Goal: Task Accomplishment & Management: Manage account settings

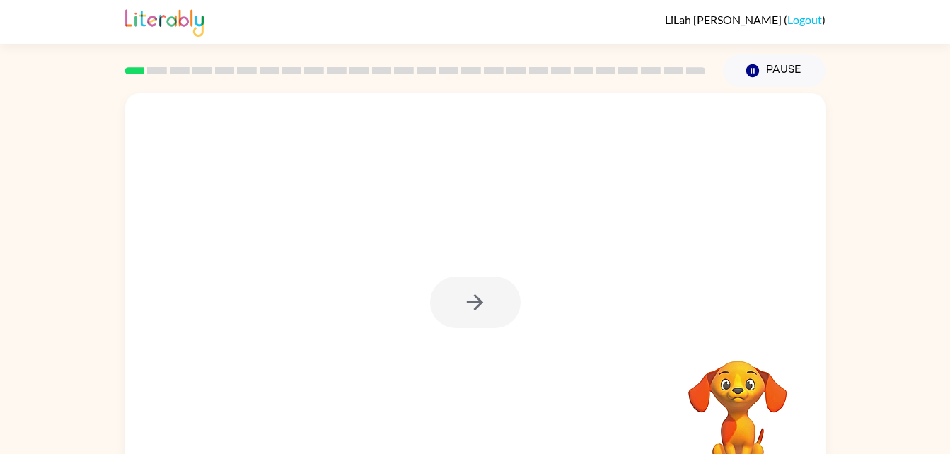
click at [465, 293] on div at bounding box center [475, 303] width 91 height 52
click at [489, 285] on button "button" at bounding box center [475, 303] width 91 height 52
click at [480, 277] on div at bounding box center [441, 270] width 604 height 51
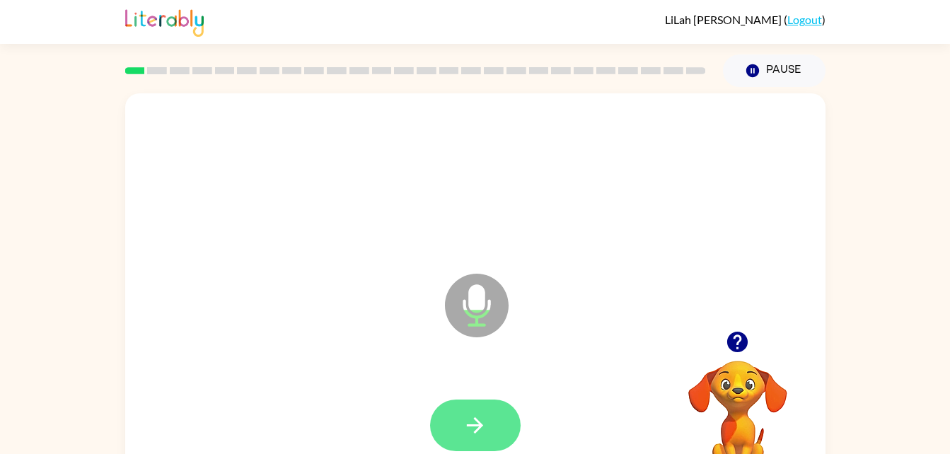
click at [479, 411] on button "button" at bounding box center [475, 426] width 91 height 52
click at [474, 431] on icon "button" at bounding box center [475, 425] width 25 height 25
click at [484, 423] on icon "button" at bounding box center [475, 425] width 25 height 25
click at [506, 412] on button "button" at bounding box center [475, 426] width 91 height 52
click at [499, 421] on button "button" at bounding box center [475, 426] width 91 height 52
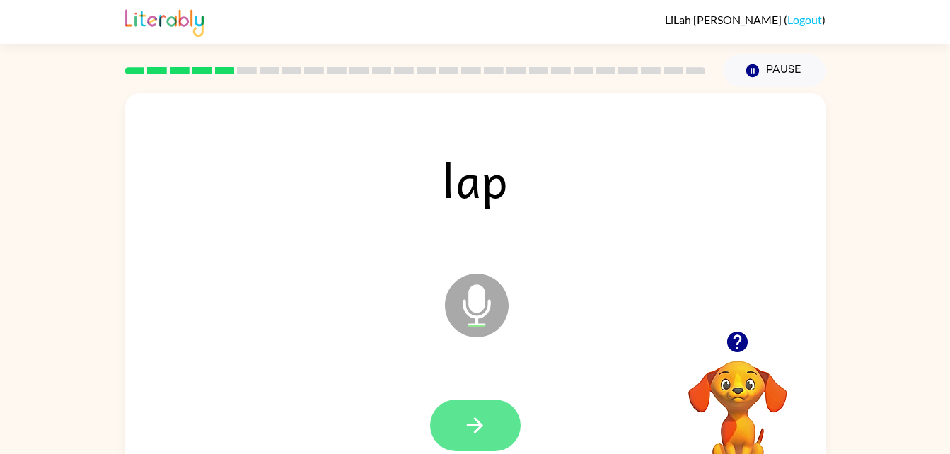
click at [502, 418] on button "button" at bounding box center [475, 426] width 91 height 52
click at [494, 429] on button "button" at bounding box center [475, 426] width 91 height 52
click at [488, 426] on button "button" at bounding box center [475, 426] width 91 height 52
click at [481, 421] on icon "button" at bounding box center [475, 425] width 25 height 25
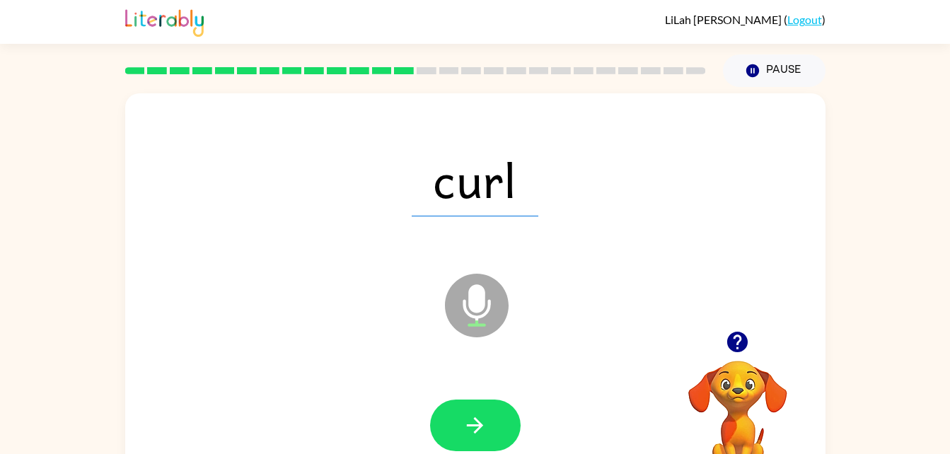
click at [839, 1] on div "LiLah Archey ( Logout )" at bounding box center [475, 22] width 950 height 44
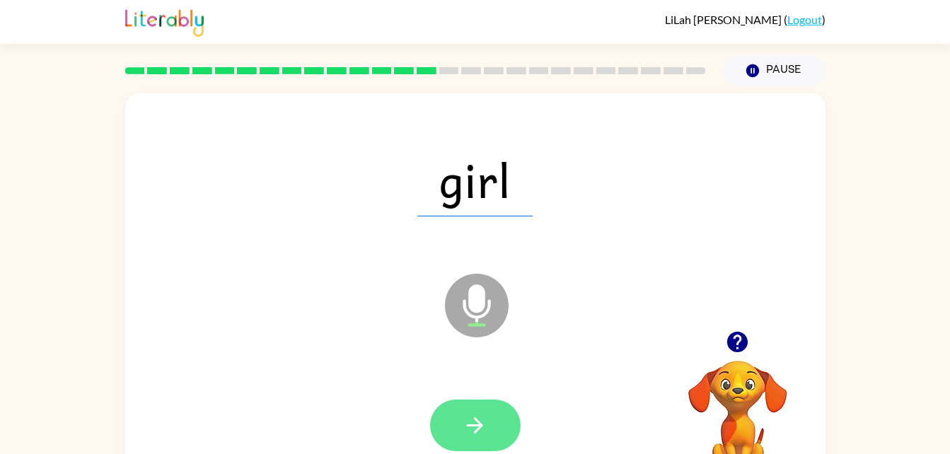
click at [476, 424] on icon "button" at bounding box center [475, 425] width 16 height 16
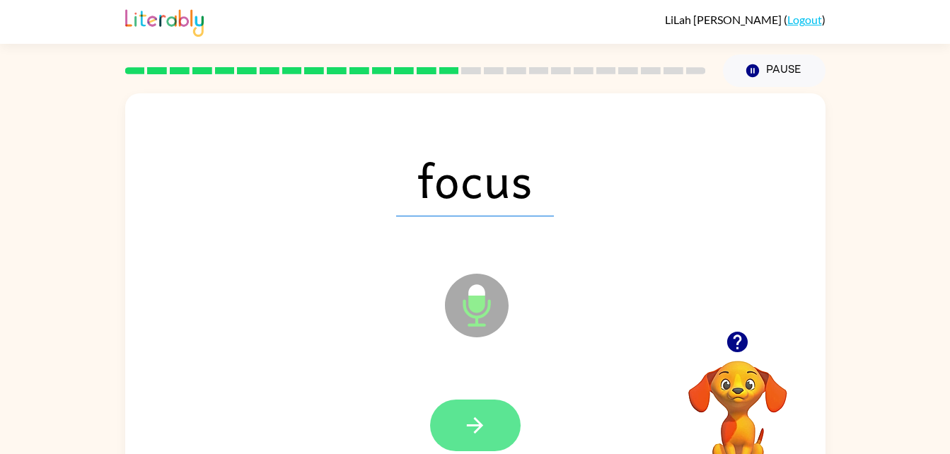
click at [474, 405] on button "button" at bounding box center [475, 426] width 91 height 52
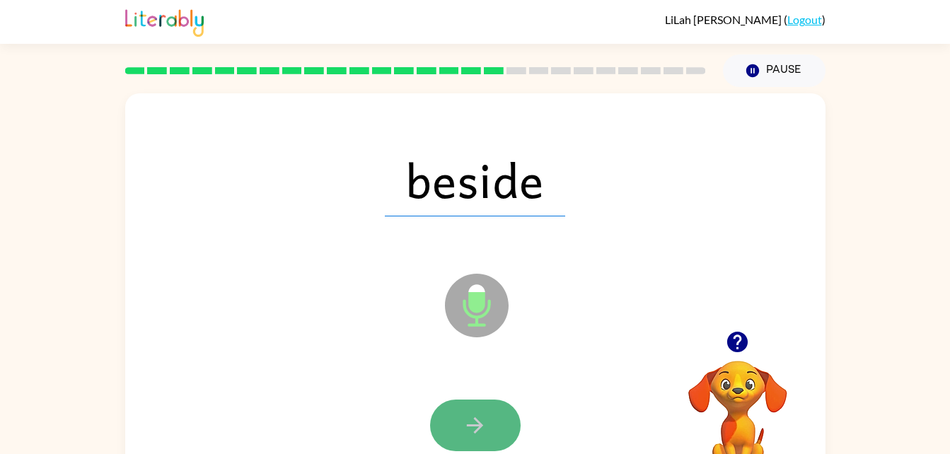
click at [482, 425] on icon "button" at bounding box center [475, 425] width 16 height 16
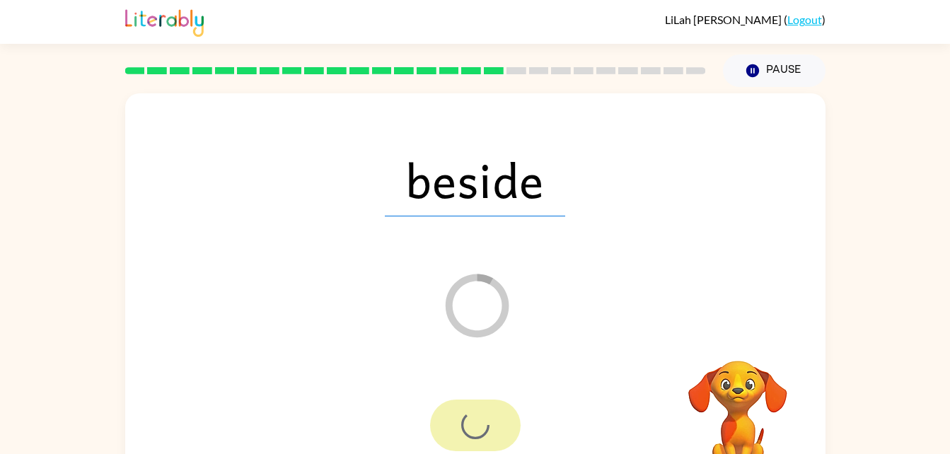
click at [482, 425] on div at bounding box center [475, 426] width 91 height 52
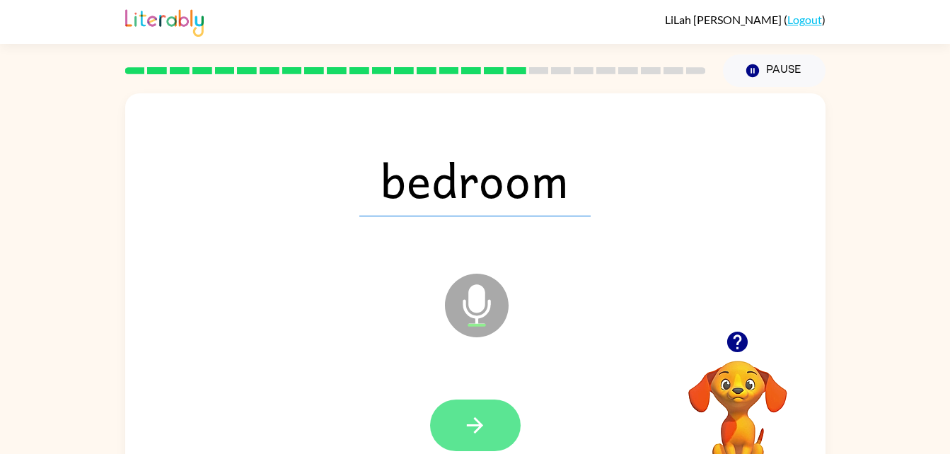
click at [481, 425] on icon "button" at bounding box center [475, 425] width 16 height 16
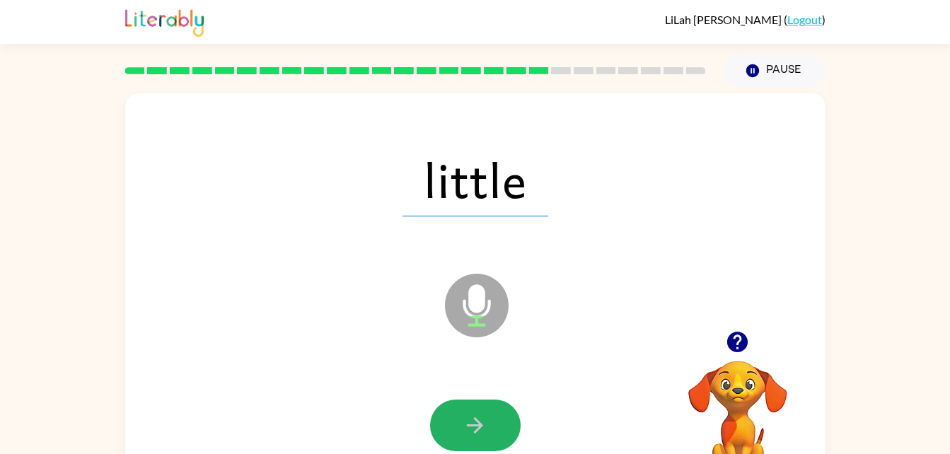
click at [481, 425] on icon "button" at bounding box center [475, 425] width 16 height 16
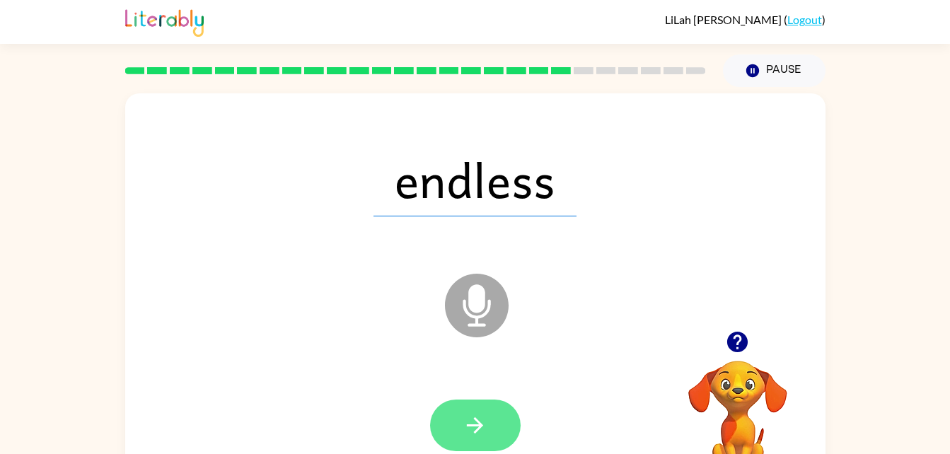
click at [489, 431] on button "button" at bounding box center [475, 426] width 91 height 52
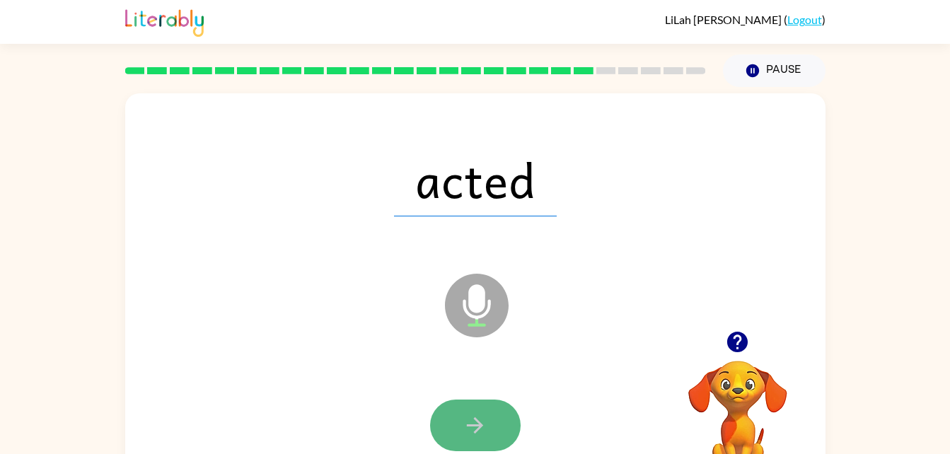
click at [499, 423] on button "button" at bounding box center [475, 426] width 91 height 52
click at [499, 424] on button "button" at bounding box center [475, 426] width 91 height 52
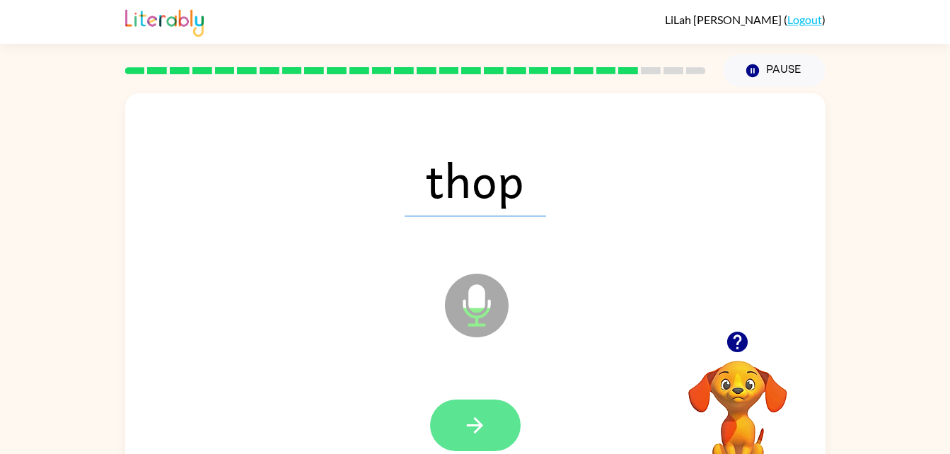
click at [502, 424] on button "button" at bounding box center [475, 426] width 91 height 52
click at [502, 424] on div at bounding box center [475, 426] width 91 height 52
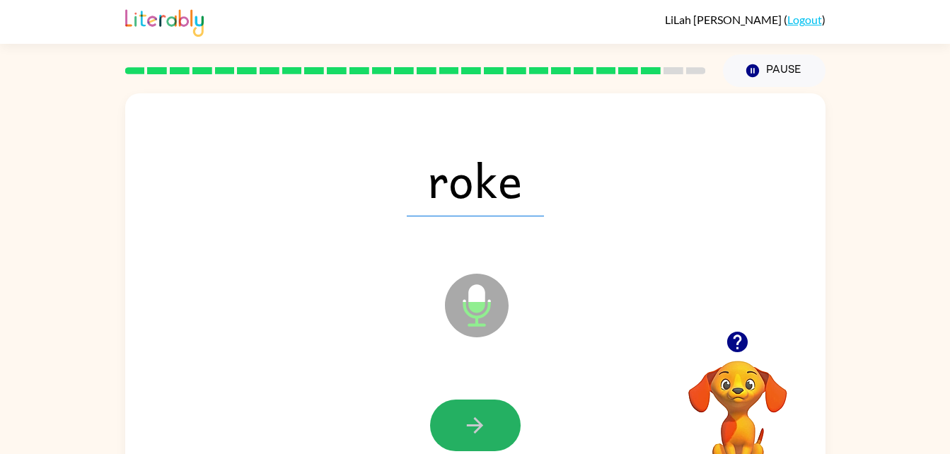
click at [502, 424] on button "button" at bounding box center [475, 426] width 91 height 52
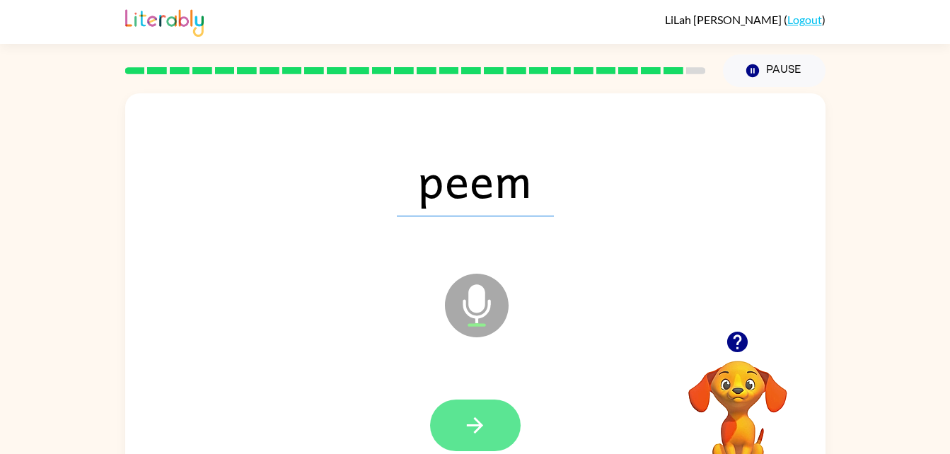
click at [480, 424] on icon "button" at bounding box center [475, 425] width 16 height 16
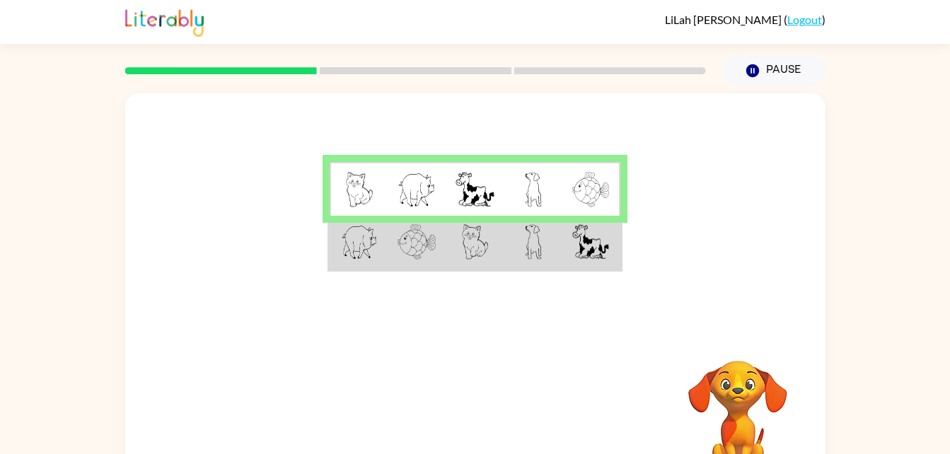
click at [489, 71] on rect at bounding box center [416, 70] width 192 height 7
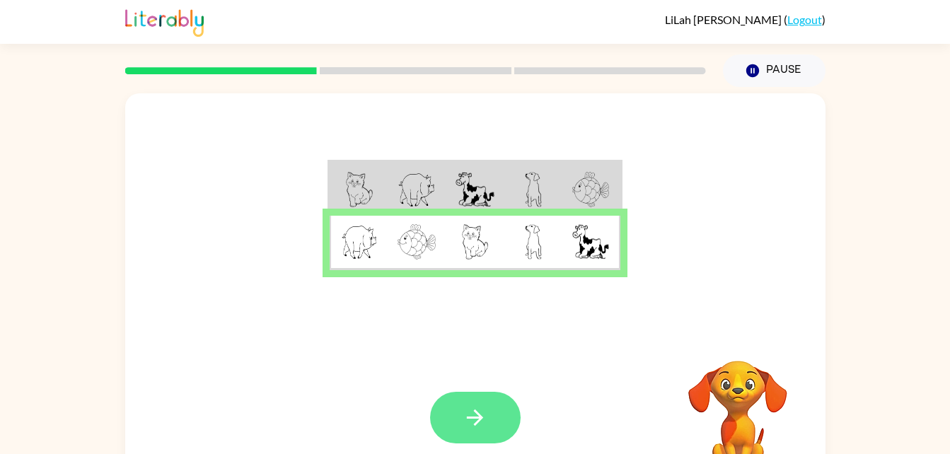
click at [446, 397] on button "button" at bounding box center [475, 418] width 91 height 52
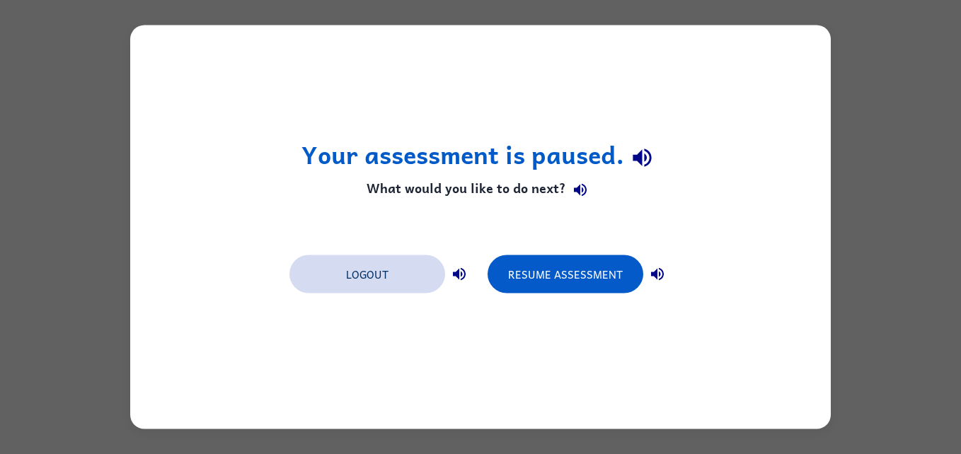
click at [381, 289] on button "Logout" at bounding box center [367, 274] width 156 height 38
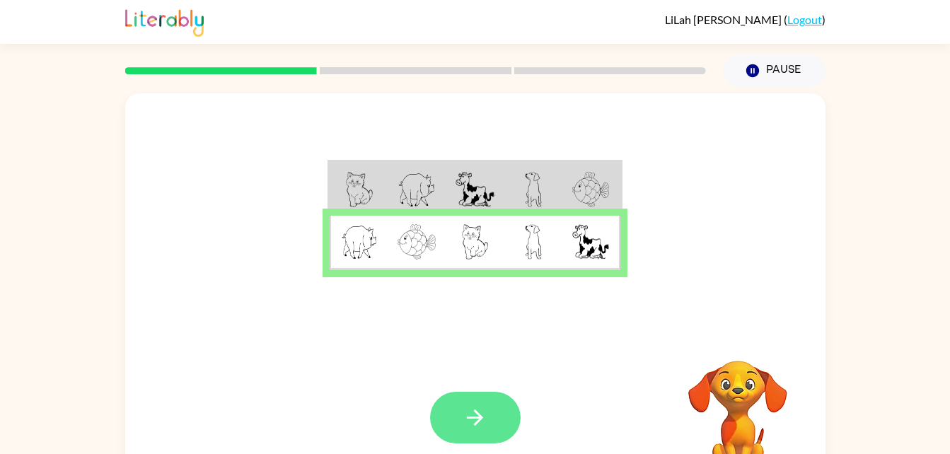
click at [479, 427] on icon "button" at bounding box center [475, 417] width 25 height 25
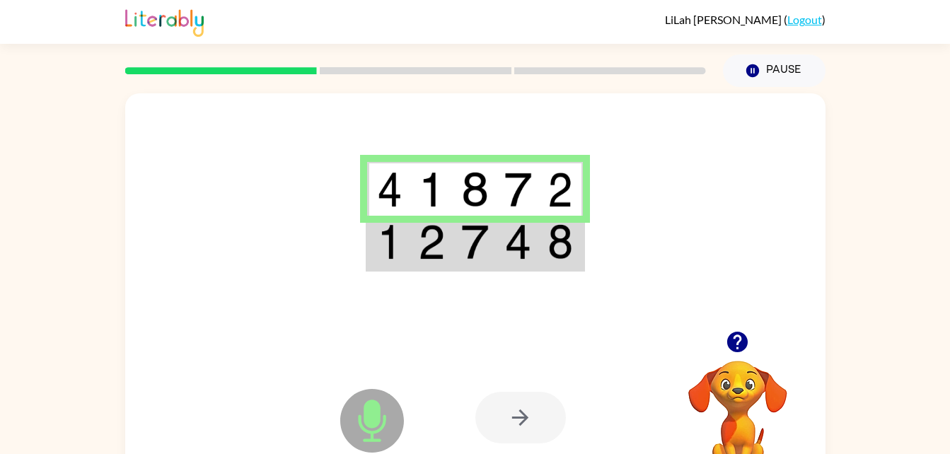
click at [533, 404] on div at bounding box center [520, 418] width 91 height 52
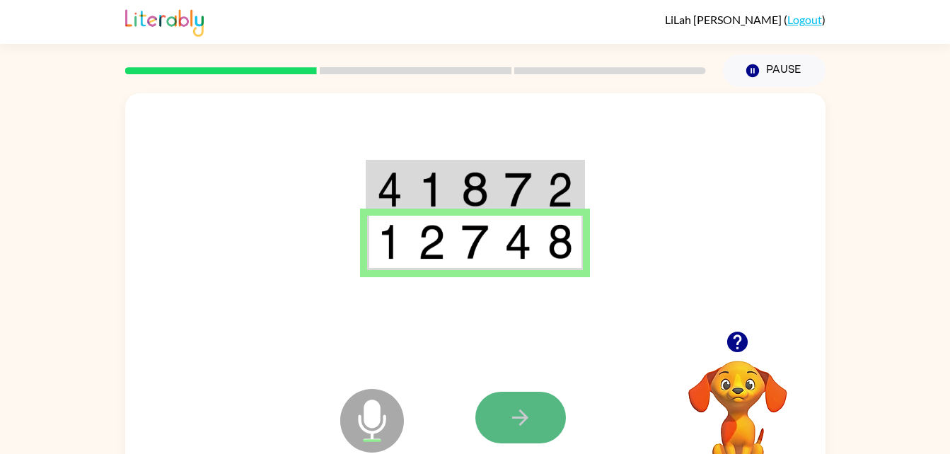
click at [508, 409] on icon "button" at bounding box center [520, 417] width 25 height 25
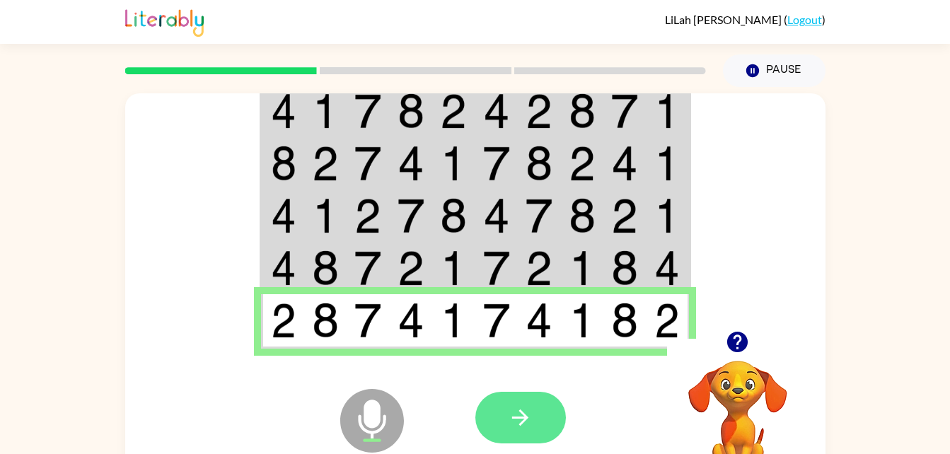
click at [511, 425] on icon "button" at bounding box center [520, 417] width 25 height 25
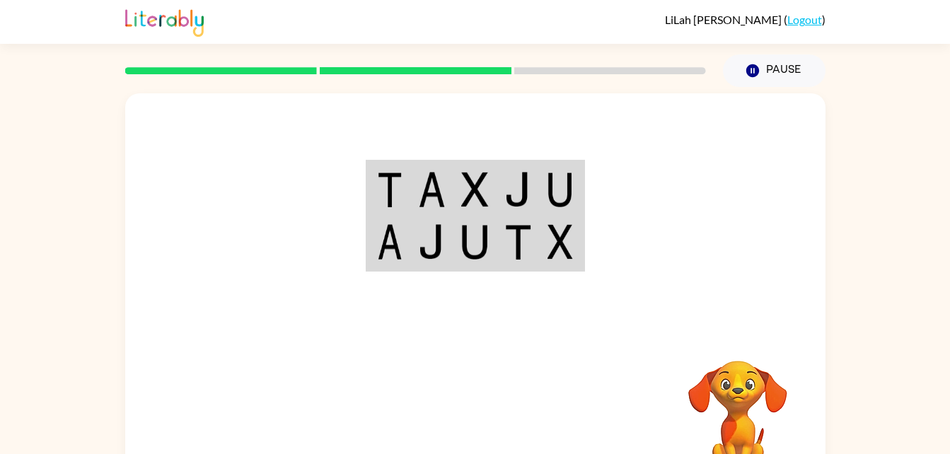
click at [455, 243] on td at bounding box center [474, 243] width 43 height 54
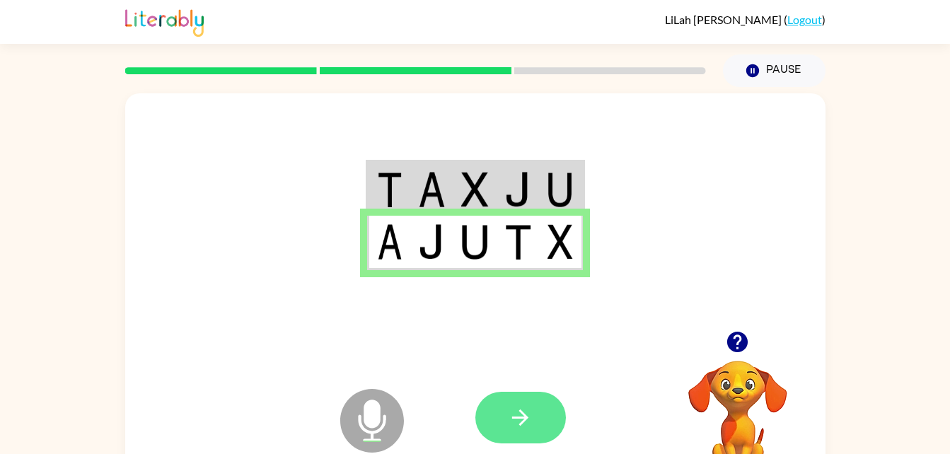
click at [532, 407] on icon "button" at bounding box center [520, 417] width 25 height 25
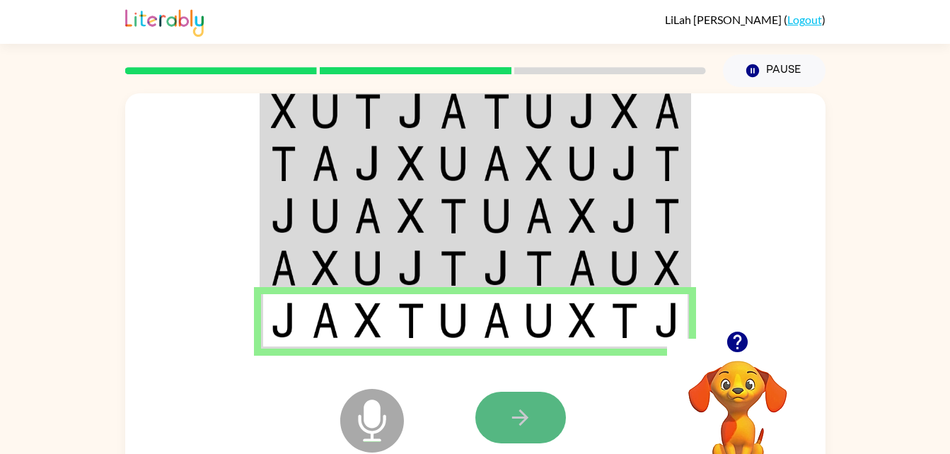
click at [544, 415] on button "button" at bounding box center [520, 418] width 91 height 52
